Goal: Find specific page/section: Find specific page/section

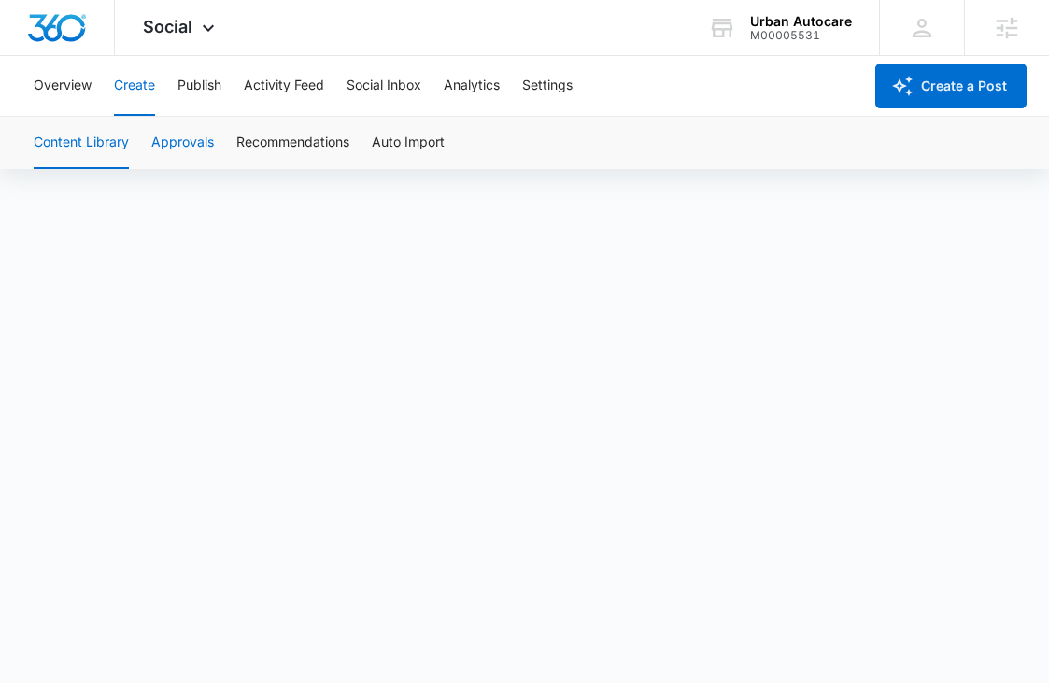
click at [191, 149] on button "Approvals" at bounding box center [182, 143] width 63 height 52
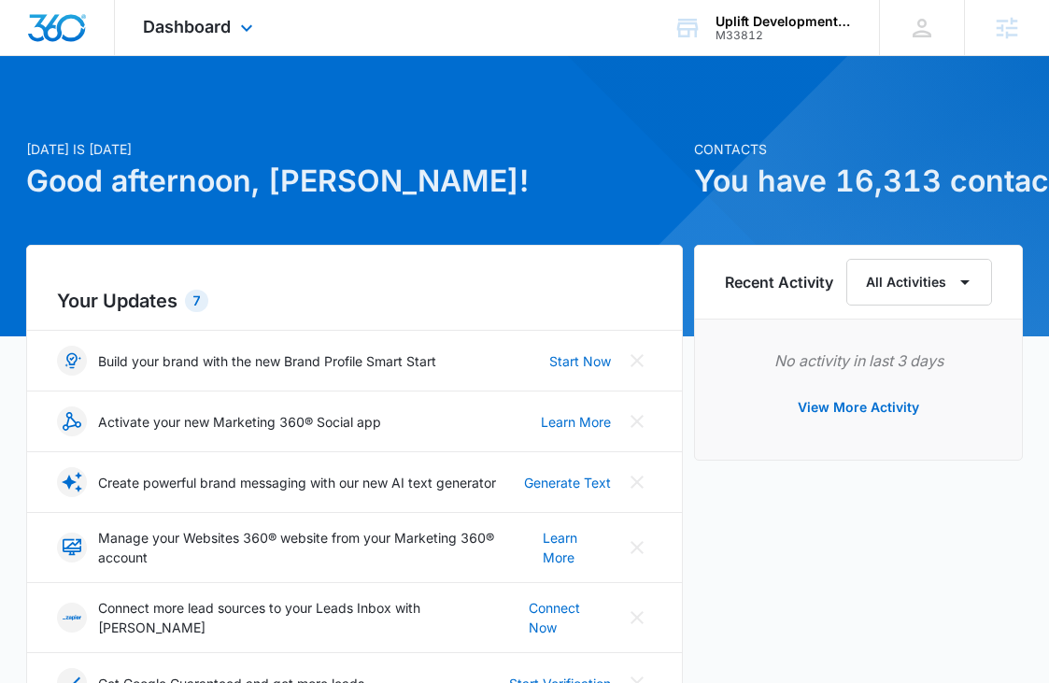
click at [214, 40] on div "Dashboard Apps Reputation Websites Forms CRM Email Social Shop Content Ads Inte…" at bounding box center [200, 27] width 171 height 55
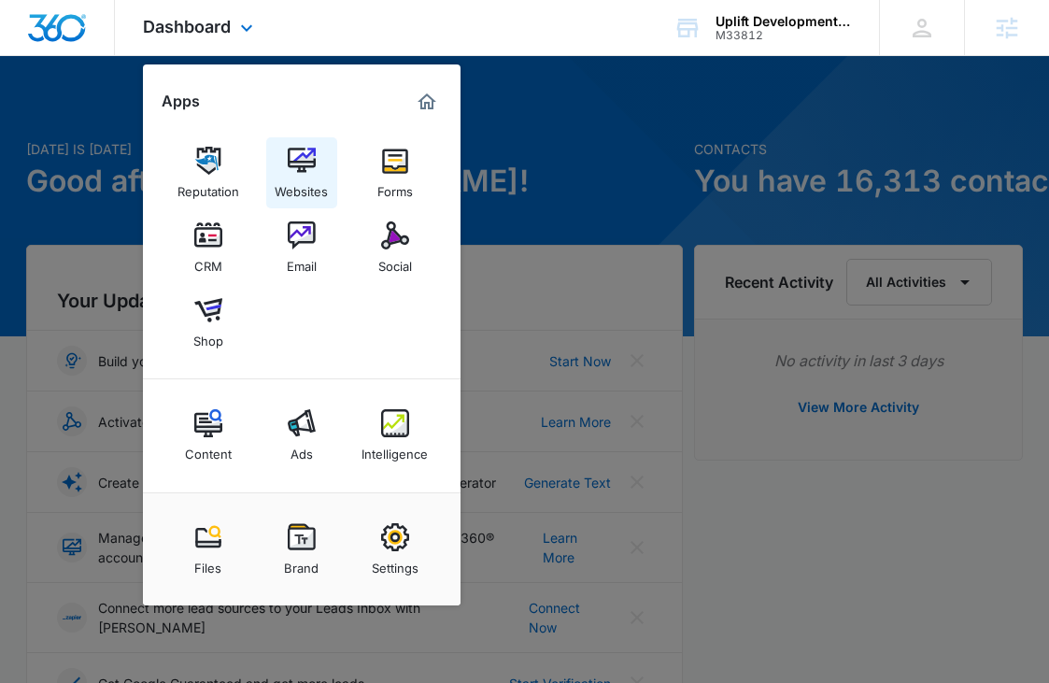
click at [315, 177] on div "Websites" at bounding box center [301, 187] width 53 height 24
